Goal: Task Accomplishment & Management: Manage account settings

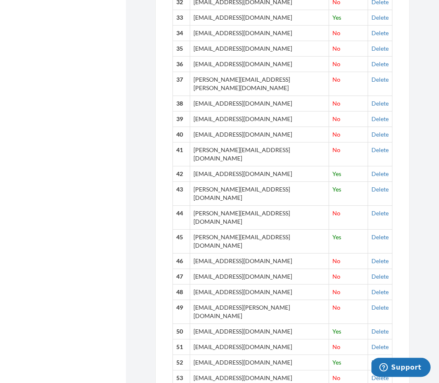
scroll to position [938, 0]
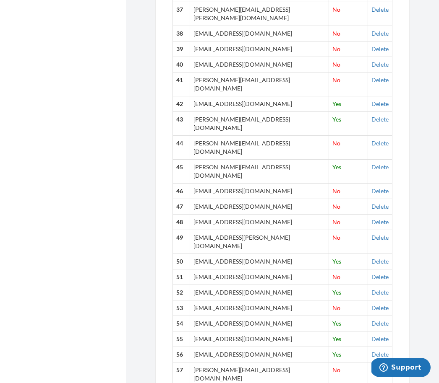
scroll to position [1022, 0]
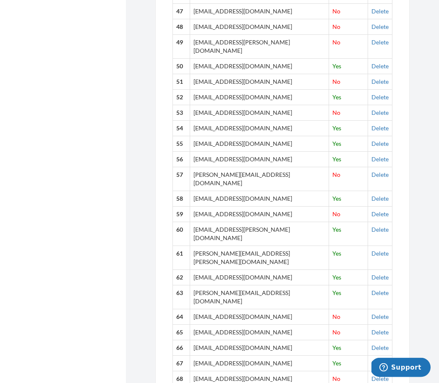
scroll to position [1203, 0]
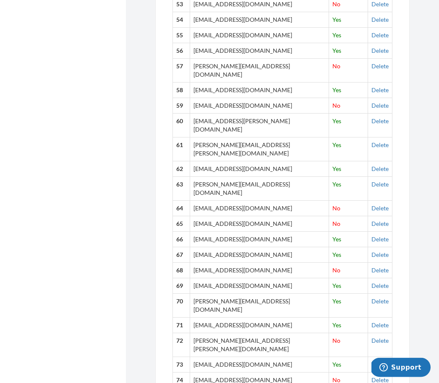
scroll to position [1312, 0]
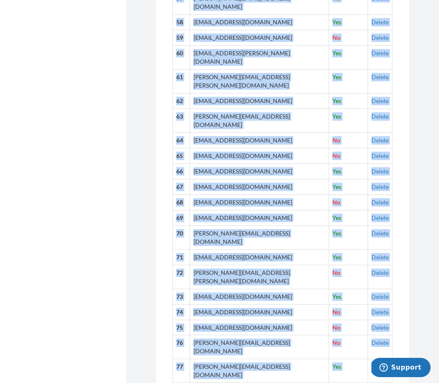
scroll to position [1399, 0]
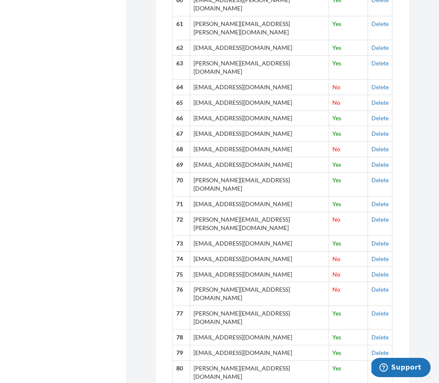
scroll to position [1438, 0]
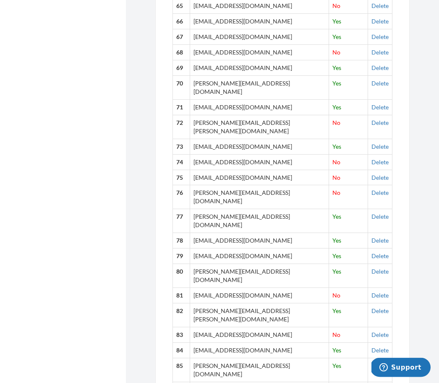
scroll to position [1530, 0]
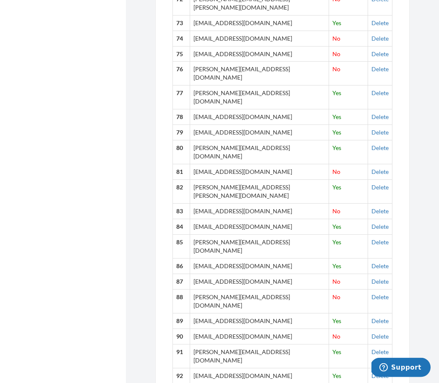
scroll to position [1654, 0]
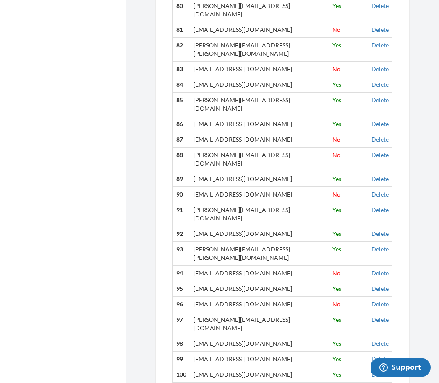
scroll to position [1795, 0]
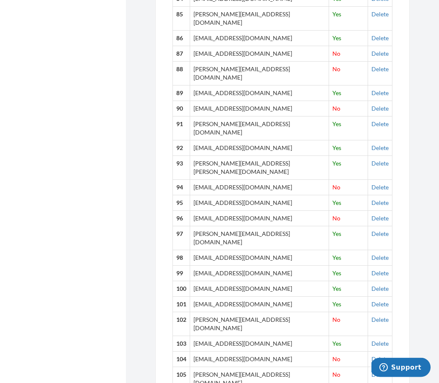
scroll to position [1883, 0]
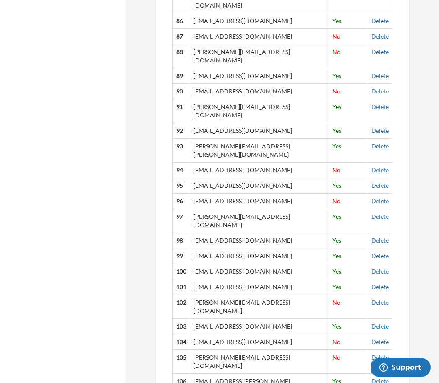
scroll to position [1898, 0]
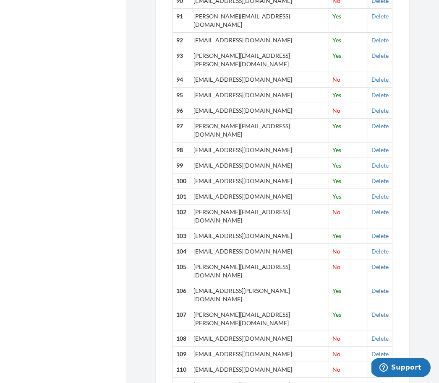
scroll to position [1989, 0]
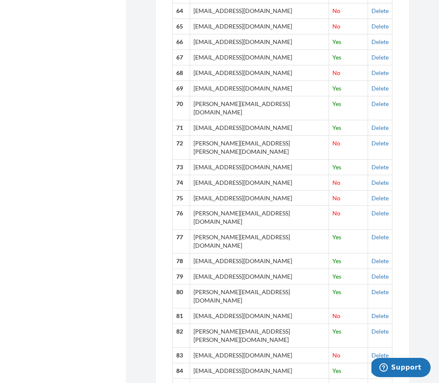
scroll to position [1509, 0]
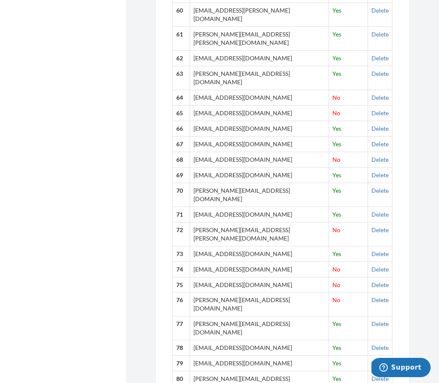
scroll to position [1421, 0]
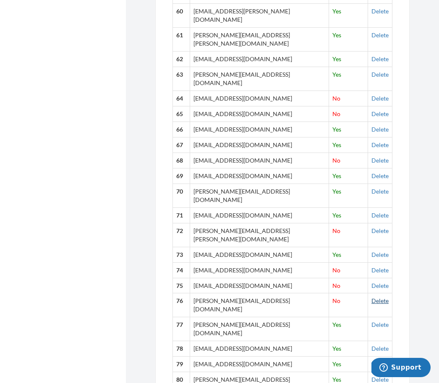
click at [378, 297] on link "Delete" at bounding box center [379, 300] width 17 height 7
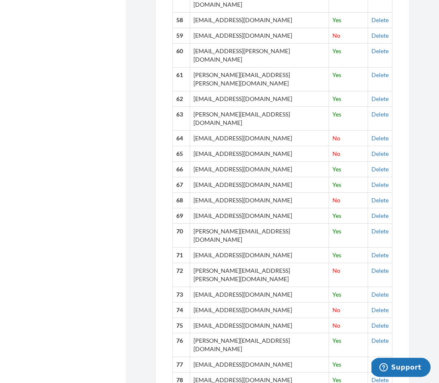
scroll to position [1381, 0]
click at [380, 307] on link "Delete" at bounding box center [379, 310] width 17 height 7
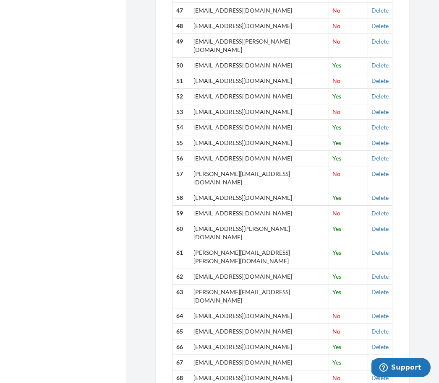
scroll to position [1203, 0]
click at [380, 313] on link "Delete" at bounding box center [379, 316] width 17 height 7
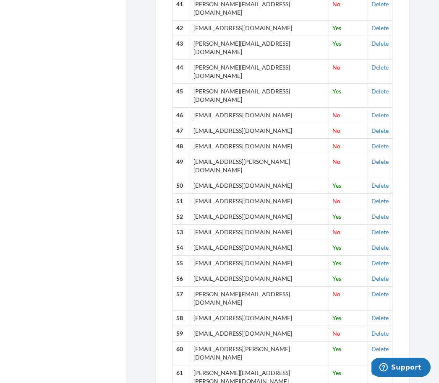
scroll to position [1081, 0]
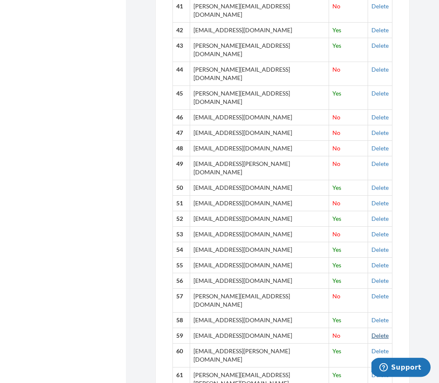
click at [378, 332] on link "Delete" at bounding box center [379, 335] width 17 height 7
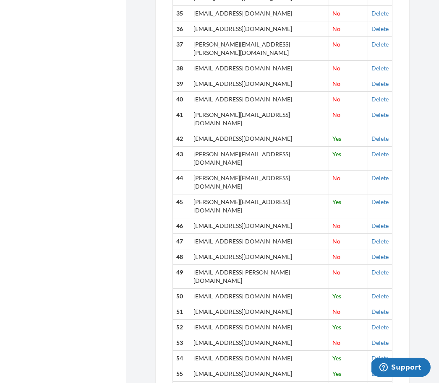
scroll to position [966, 0]
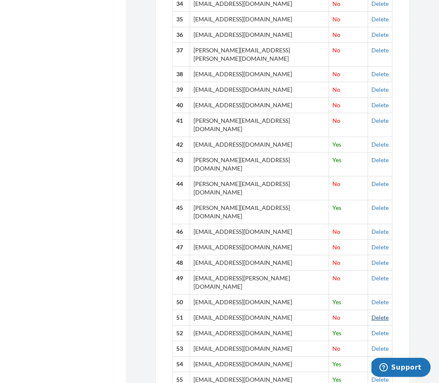
click at [376, 314] on link "Delete" at bounding box center [379, 317] width 17 height 7
click at [379, 259] on link "Delete" at bounding box center [379, 262] width 17 height 7
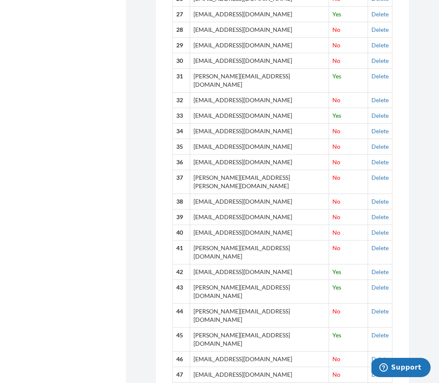
scroll to position [837, 0]
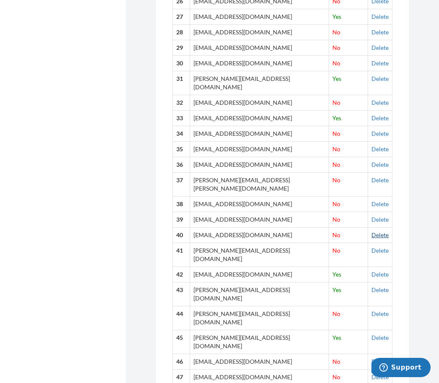
click at [384, 231] on link "Delete" at bounding box center [379, 234] width 17 height 7
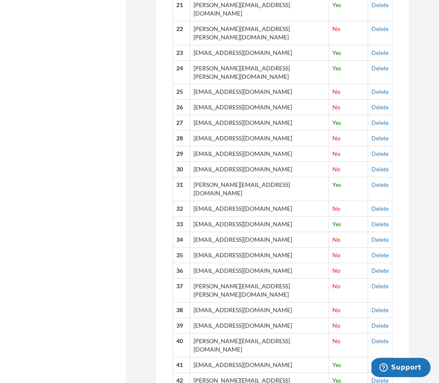
scroll to position [730, 0]
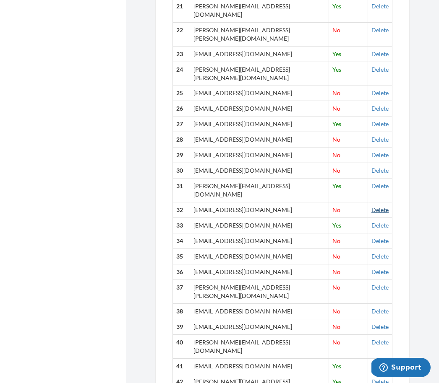
click at [383, 206] on link "Delete" at bounding box center [379, 209] width 17 height 7
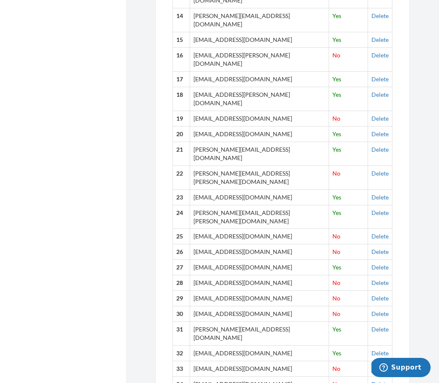
scroll to position [583, 0]
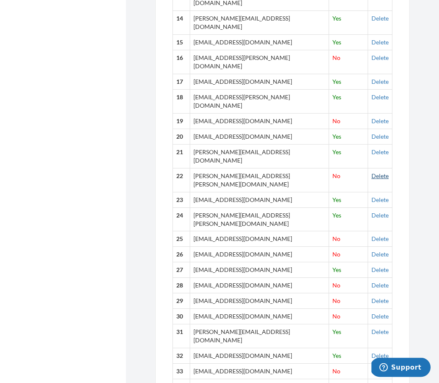
click at [379, 173] on link "Delete" at bounding box center [379, 176] width 17 height 7
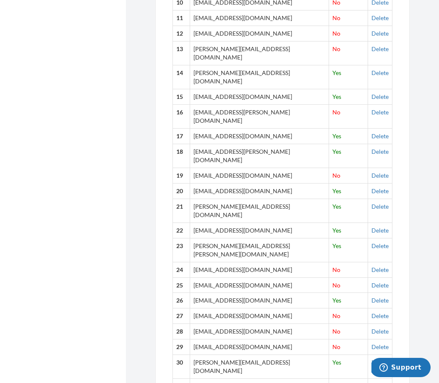
scroll to position [528, 0]
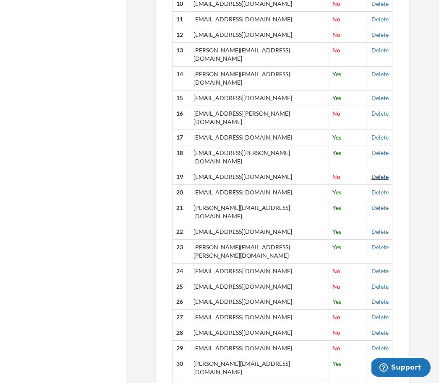
click at [376, 173] on link "Delete" at bounding box center [379, 176] width 17 height 7
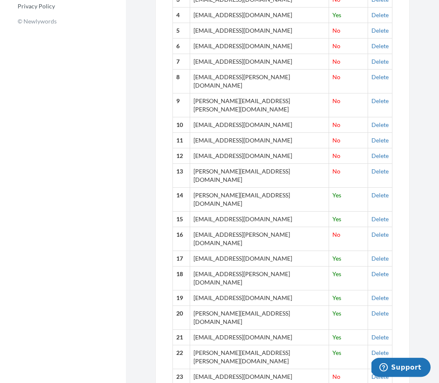
scroll to position [406, 0]
click at [383, 137] on link "Delete" at bounding box center [379, 140] width 17 height 7
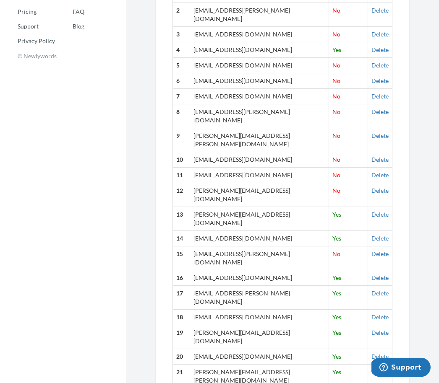
scroll to position [365, 0]
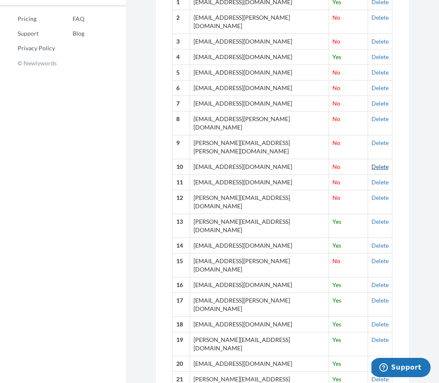
click at [380, 163] on link "Delete" at bounding box center [379, 166] width 17 height 7
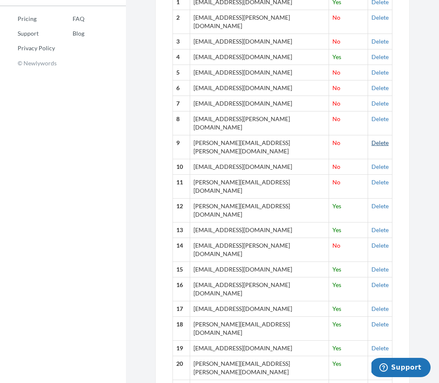
click at [381, 139] on link "Delete" at bounding box center [379, 142] width 17 height 7
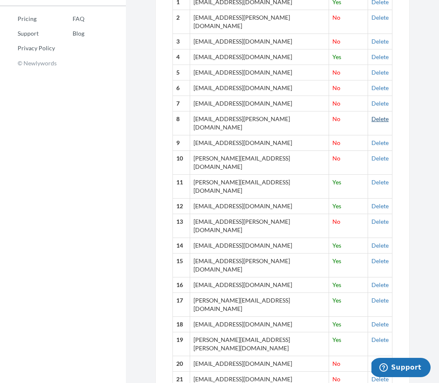
click at [382, 115] on link "Delete" at bounding box center [379, 118] width 17 height 7
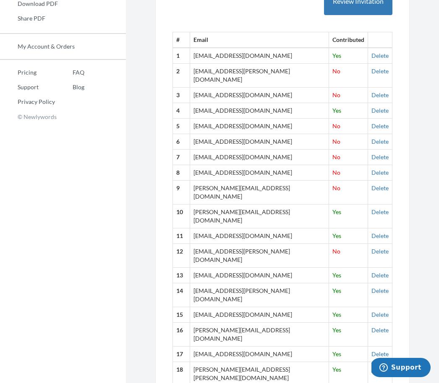
scroll to position [305, 0]
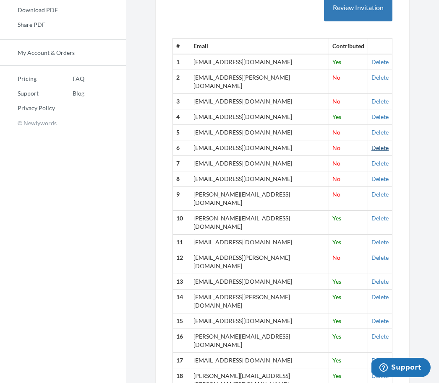
click at [379, 144] on link "Delete" at bounding box center [379, 147] width 17 height 7
click at [378, 144] on link "Delete" at bounding box center [379, 147] width 17 height 7
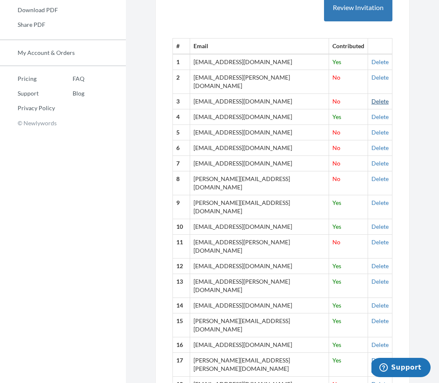
click at [382, 98] on link "Delete" at bounding box center [379, 101] width 17 height 7
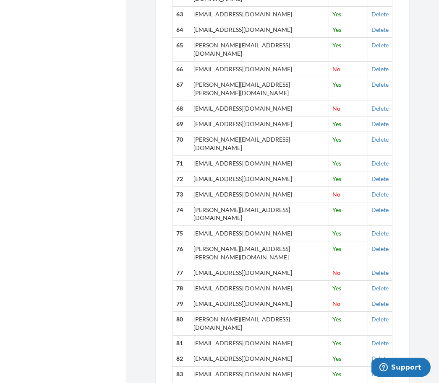
scroll to position [1491, 0]
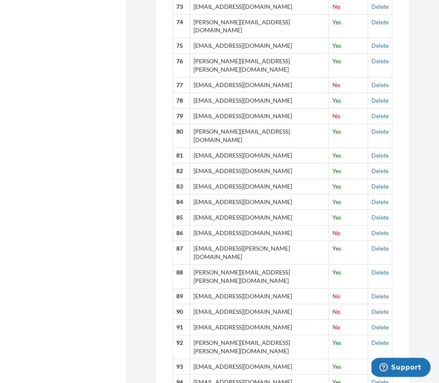
scroll to position [1690, 0]
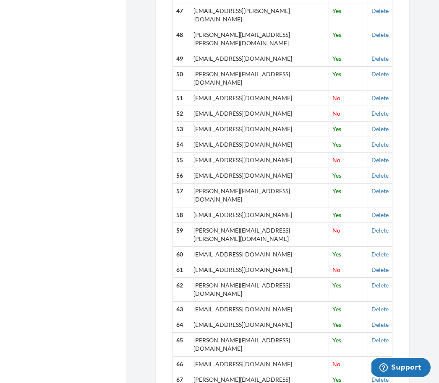
scroll to position [1194, 0]
